Goal: Task Accomplishment & Management: Complete application form

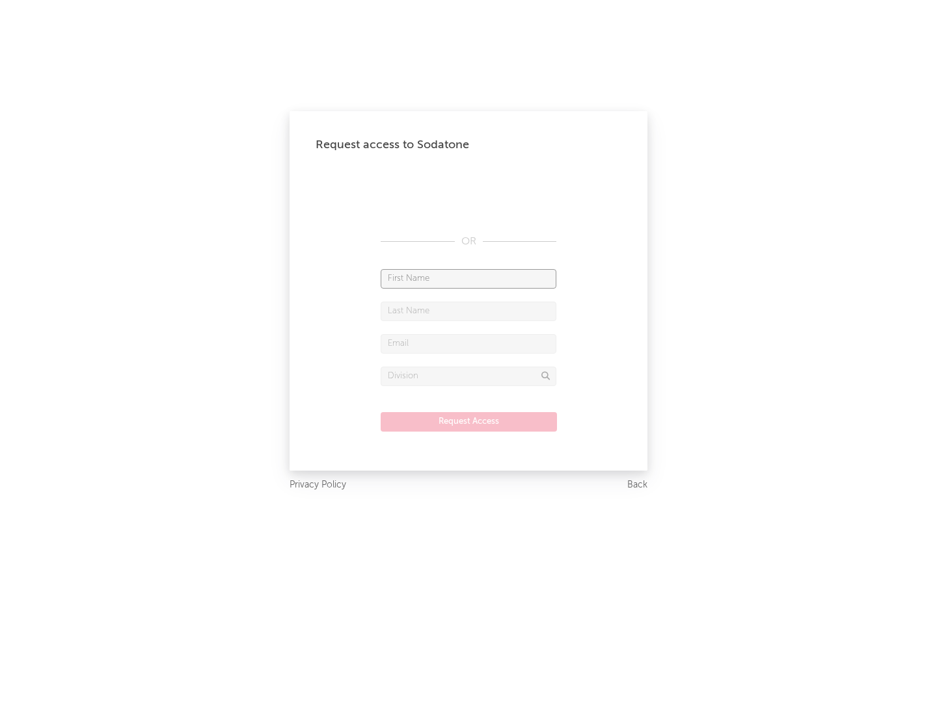
click at [468, 278] on input "text" at bounding box center [468, 279] width 176 height 20
type input "[PERSON_NAME]"
click at [468, 311] on input "text" at bounding box center [468, 312] width 176 height 20
type input "[PERSON_NAME]"
click at [468, 343] on input "text" at bounding box center [468, 344] width 176 height 20
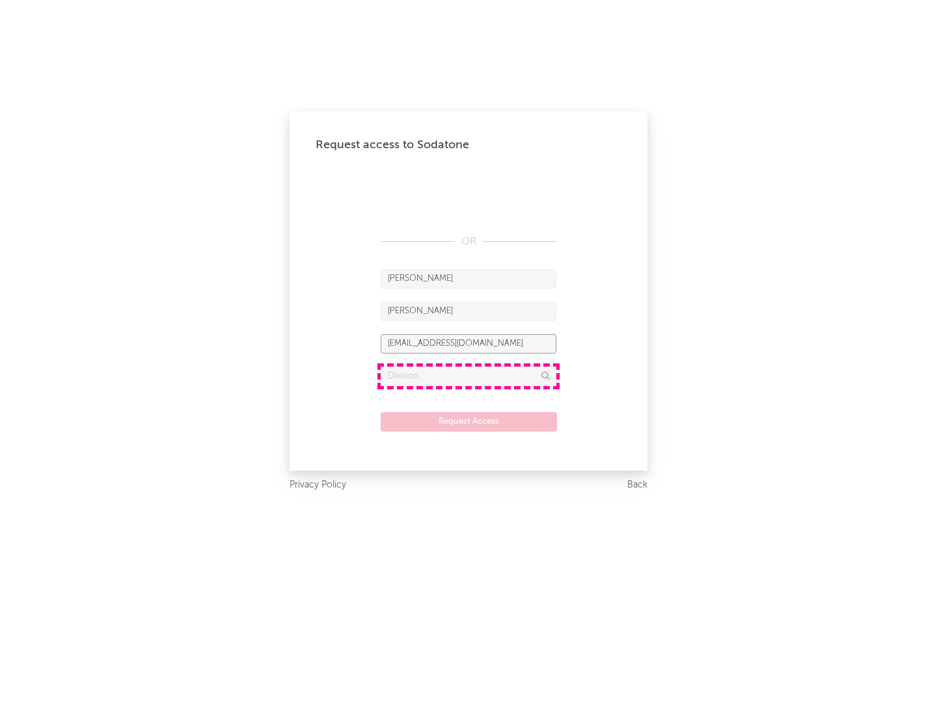
type input "[EMAIL_ADDRESS][DOMAIN_NAME]"
click at [468, 376] on input "text" at bounding box center [468, 377] width 176 height 20
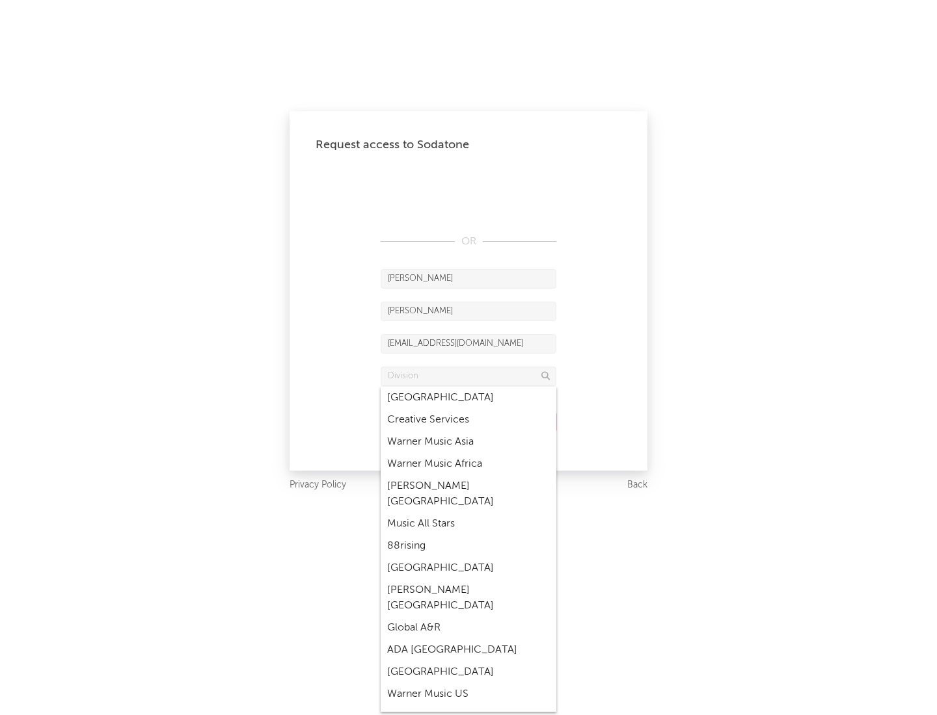
click at [468, 513] on div "Music All Stars" at bounding box center [468, 524] width 176 height 22
type input "Music All Stars"
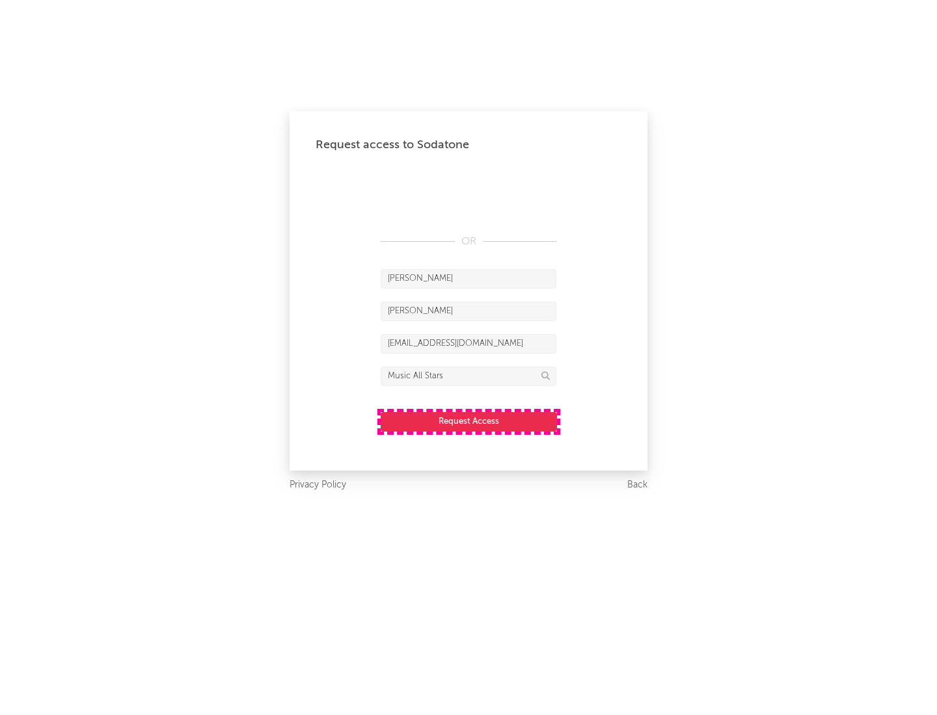
click at [468, 421] on button "Request Access" at bounding box center [468, 422] width 176 height 20
